Goal: Check status: Check status

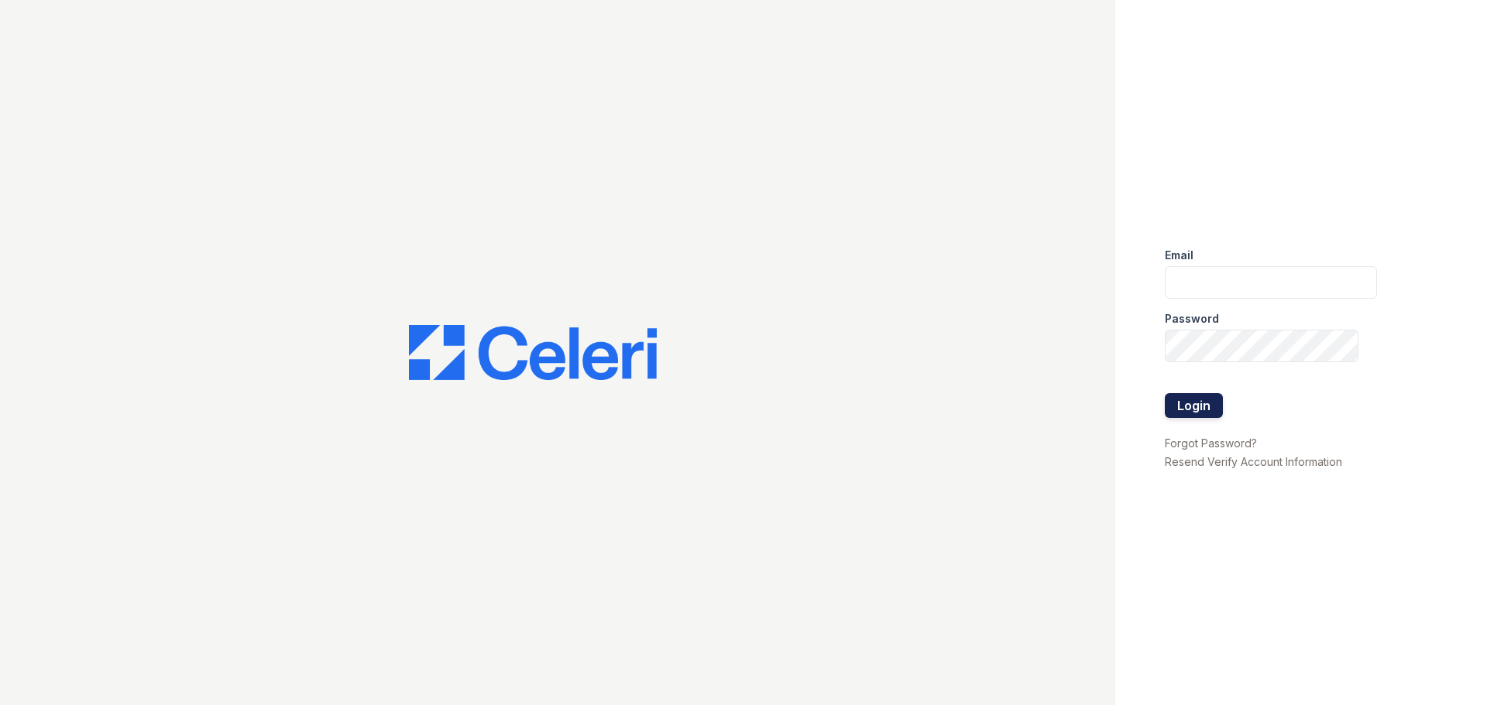
type input "alicyn.harvey@trinity-pm.com"
click at [1194, 405] on button "Login" at bounding box center [1194, 405] width 58 height 25
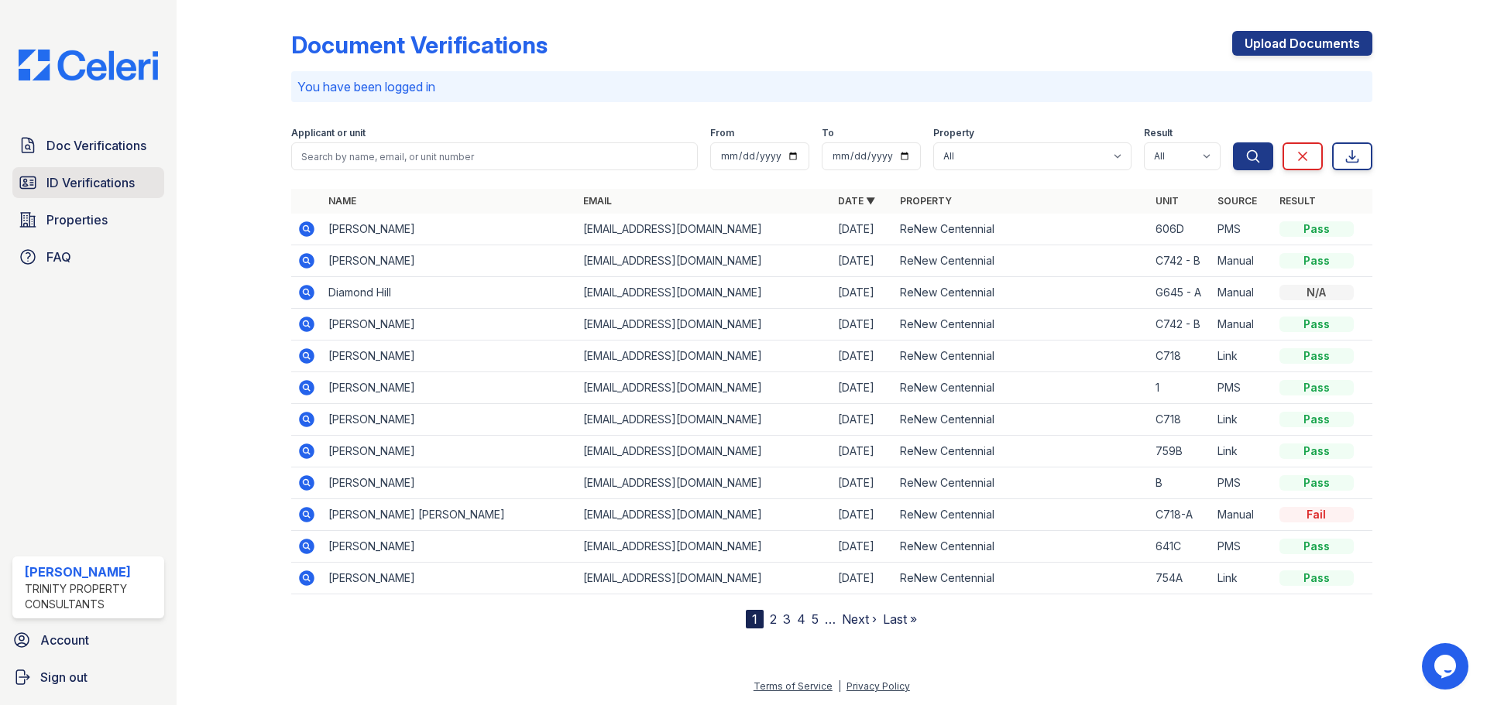
click at [60, 181] on span "ID Verifications" at bounding box center [90, 182] width 88 height 19
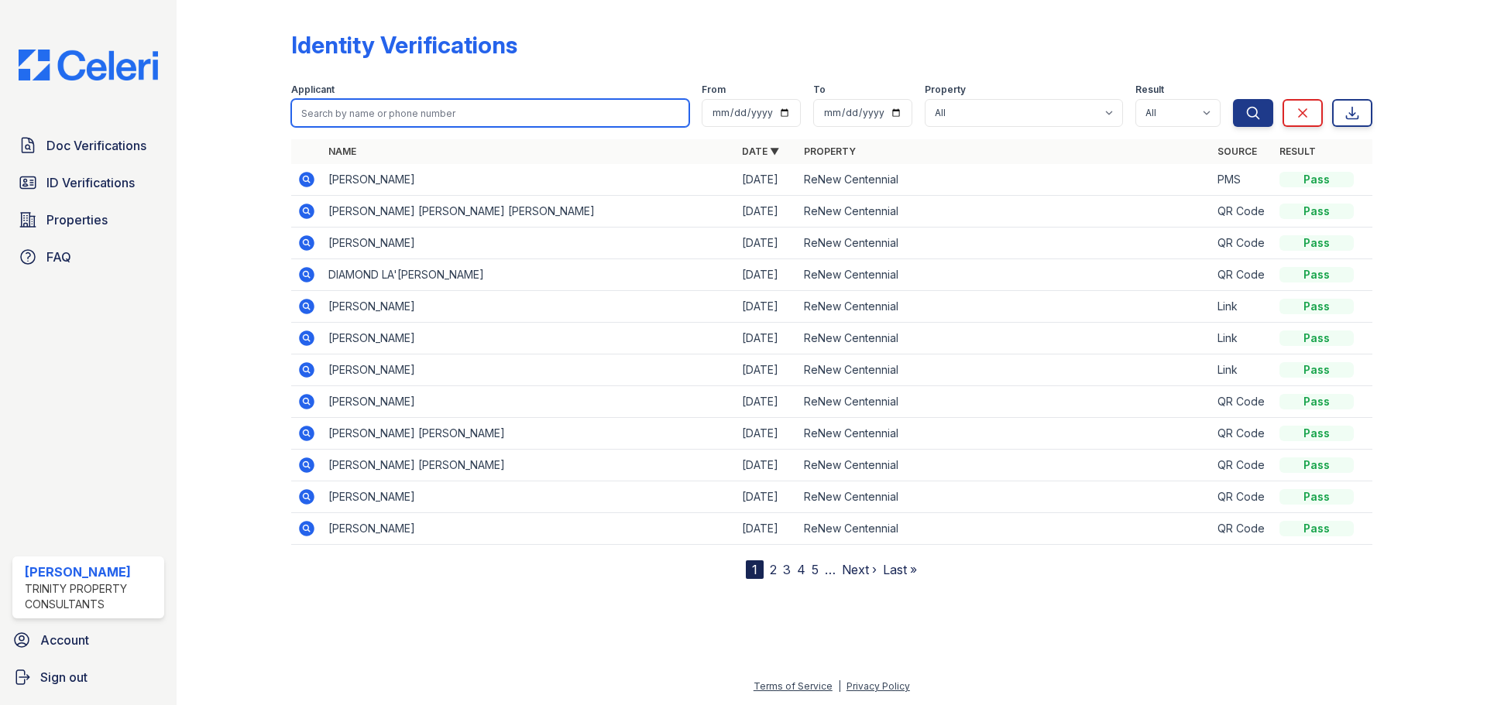
click at [373, 114] on input "search" at bounding box center [490, 113] width 398 height 28
type input "[PERSON_NAME]"
click at [1233, 99] on button "Search" at bounding box center [1253, 113] width 40 height 28
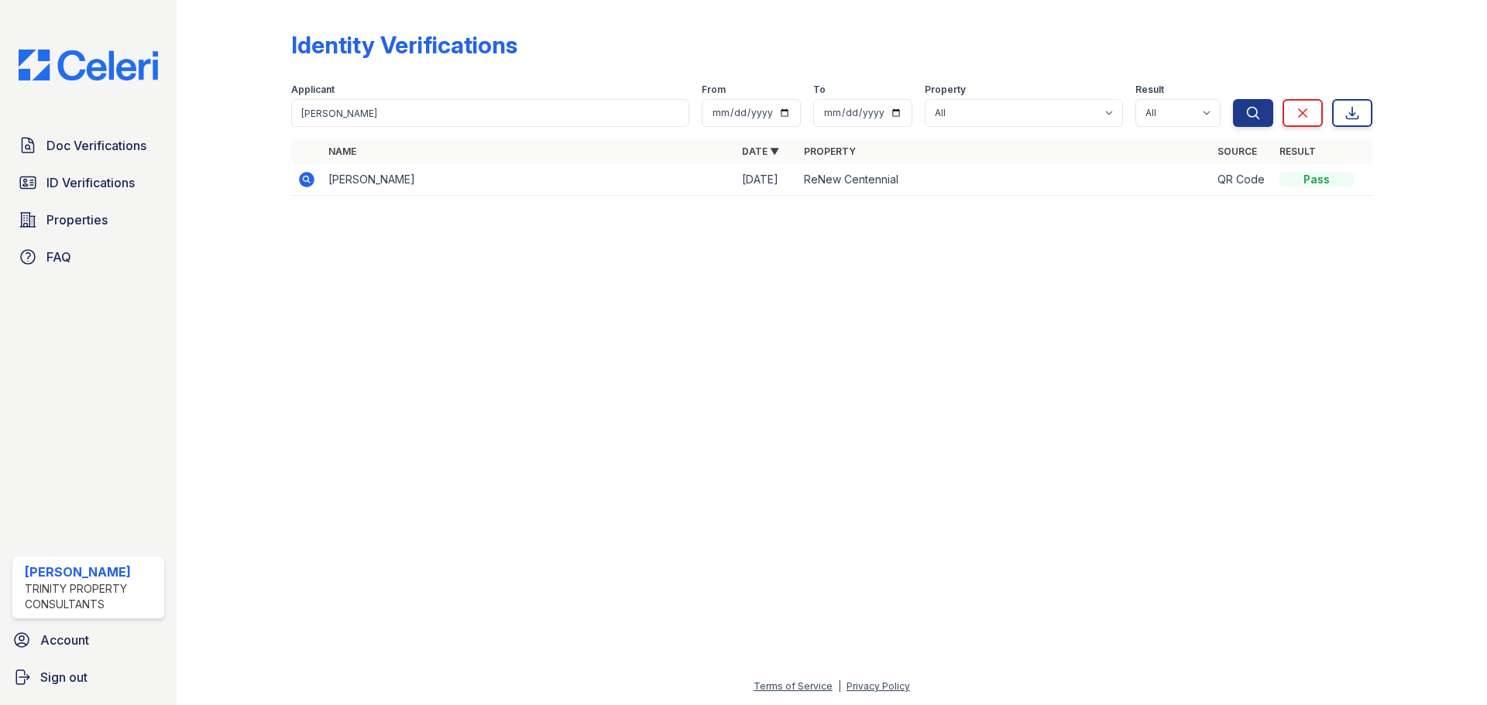
click at [305, 180] on icon at bounding box center [306, 179] width 4 height 4
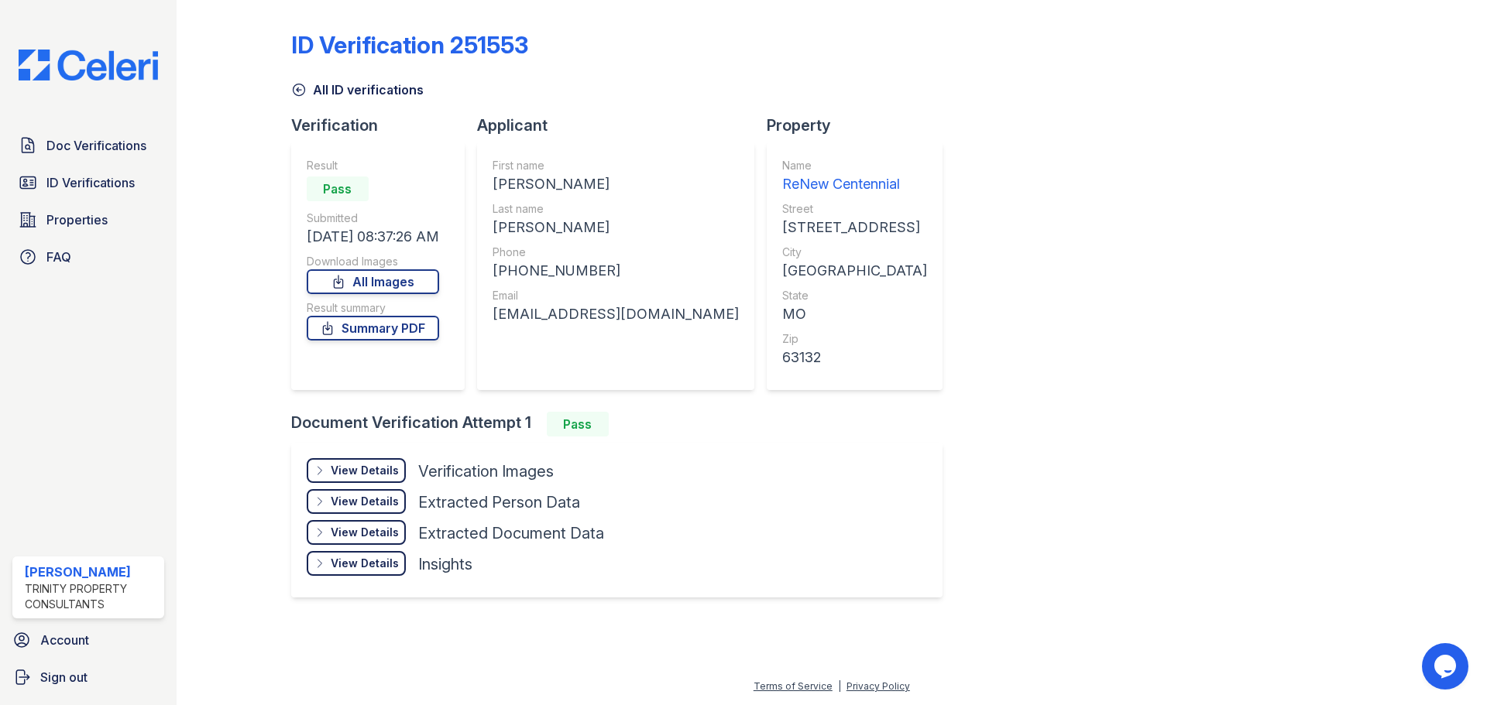
click at [361, 467] on div "View Details" at bounding box center [365, 470] width 68 height 15
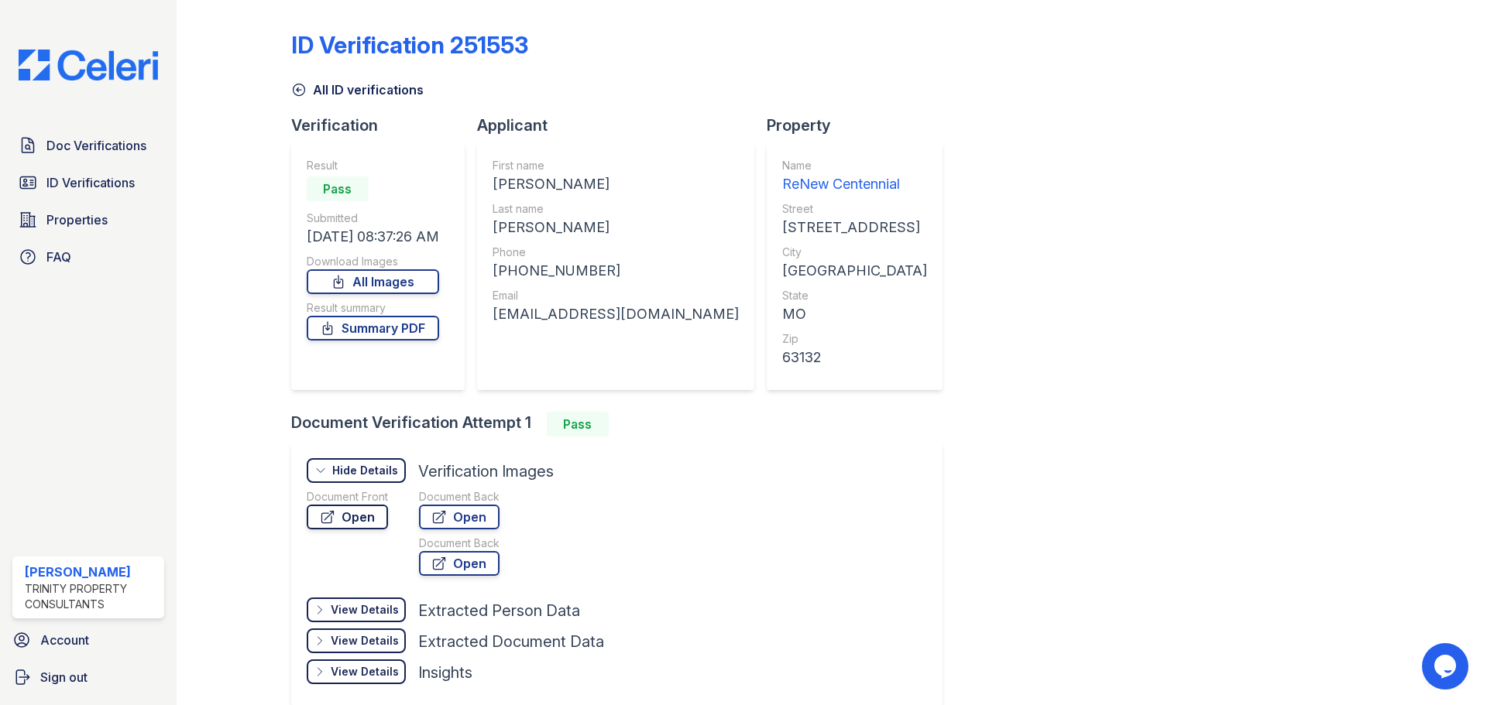
click at [356, 518] on link "Open" at bounding box center [347, 517] width 81 height 25
